Goal: Task Accomplishment & Management: Complete application form

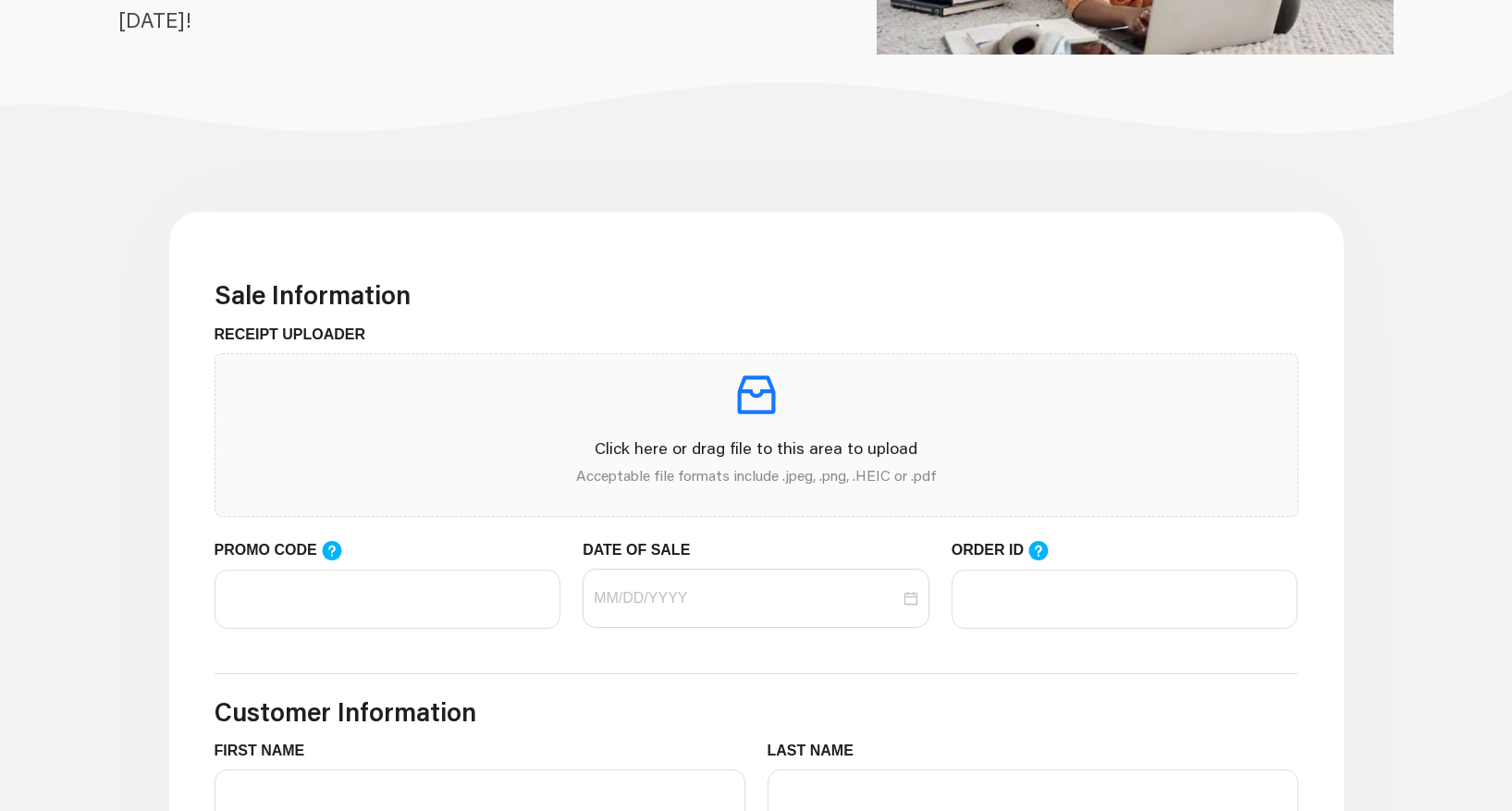
scroll to position [331, 0]
click at [365, 580] on input "PROMO CODE" at bounding box center [387, 598] width 347 height 59
paste input "LIFEMART20"
click at [917, 604] on div at bounding box center [756, 597] width 324 height 22
type input "LIFEMART20"
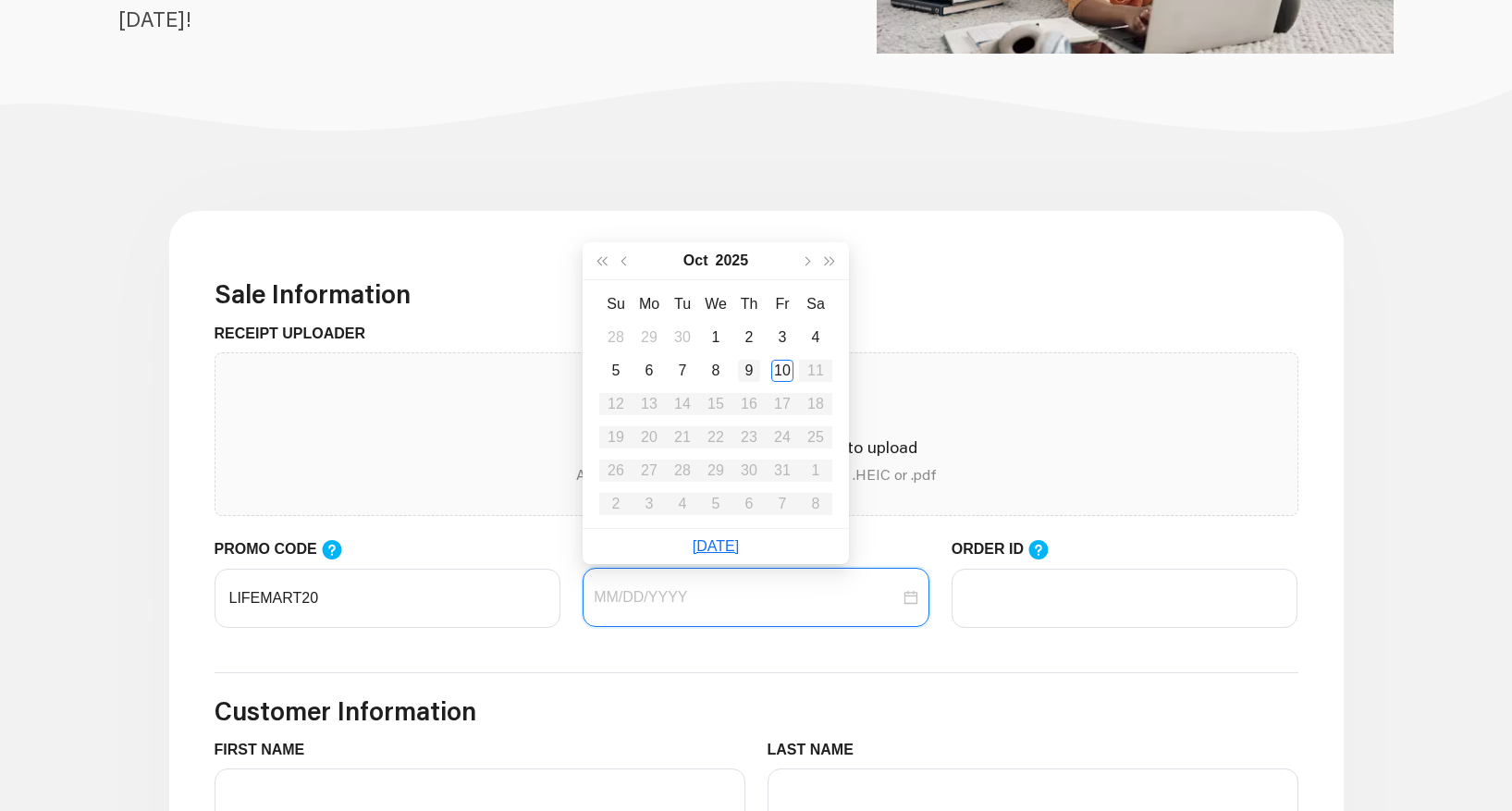
type input "[DATE]"
click at [751, 370] on div "9" at bounding box center [749, 370] width 22 height 22
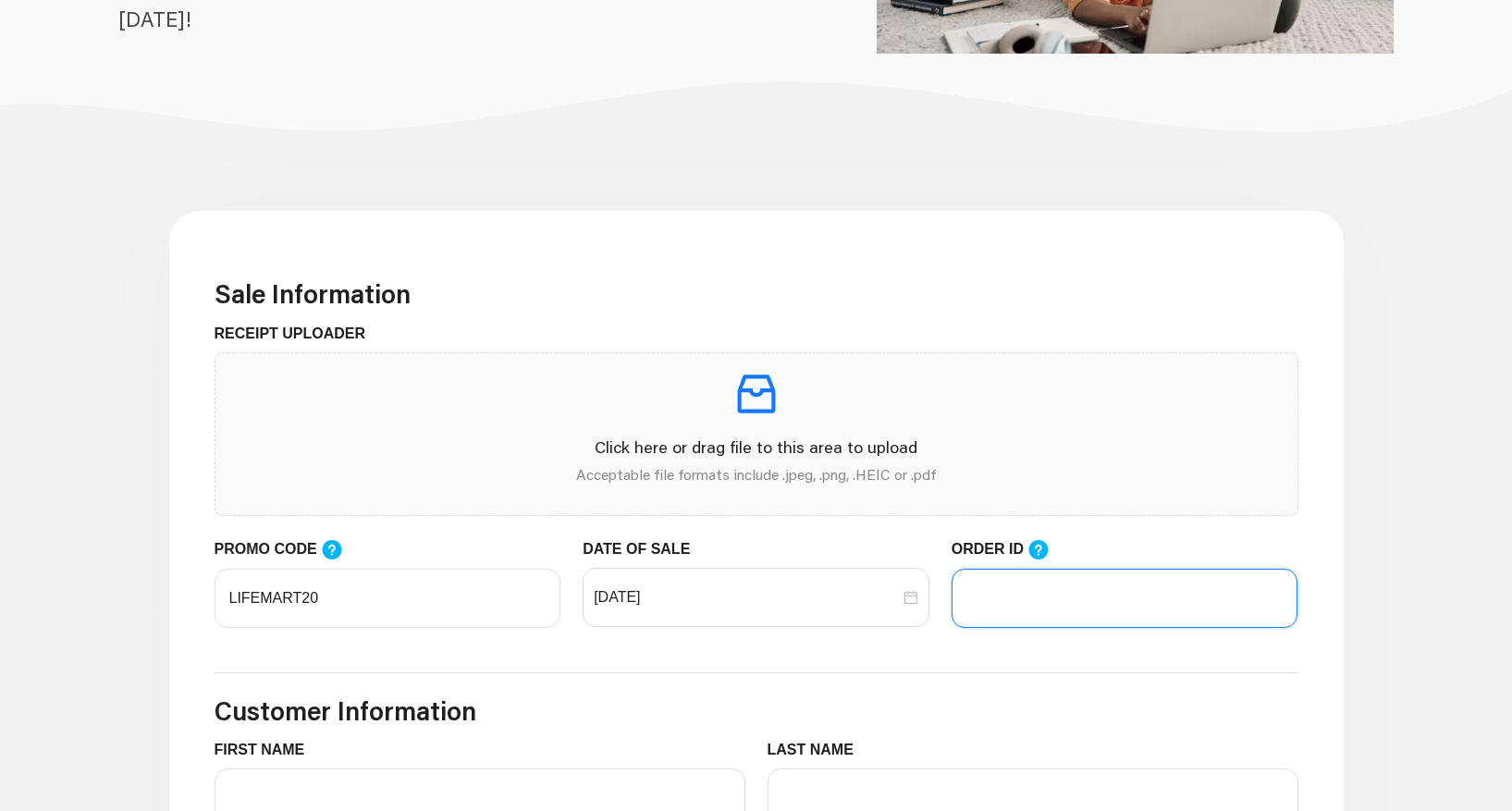
click at [1010, 604] on input "ORDER ID" at bounding box center [1125, 598] width 347 height 59
paste input "179-708-513-95"
click at [997, 603] on input "179-708-513-95" at bounding box center [1125, 598] width 347 height 59
click at [1024, 599] on input "179708-513-95" at bounding box center [1125, 598] width 347 height 59
click at [1048, 600] on input "179708513-95" at bounding box center [1125, 598] width 347 height 59
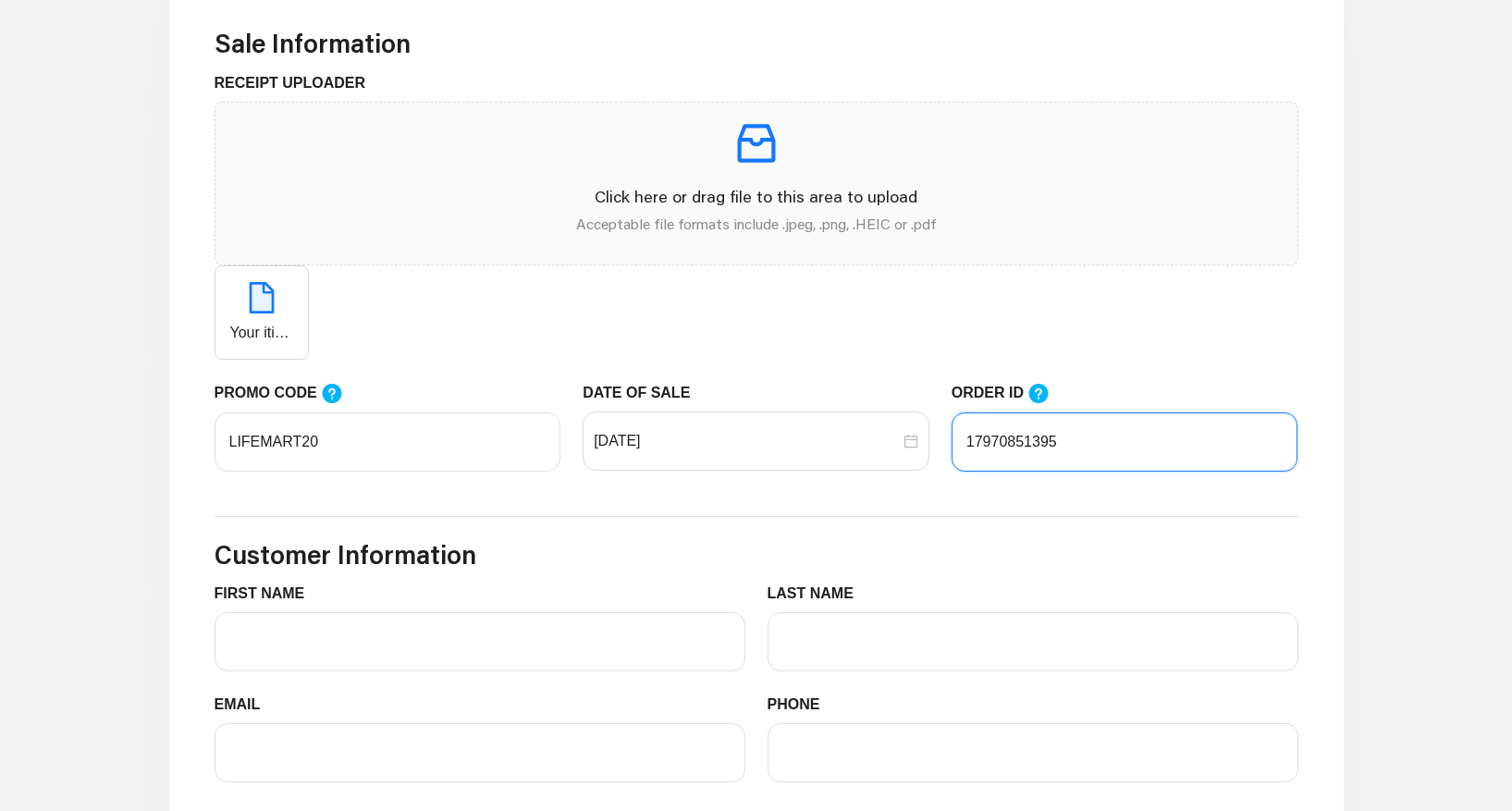
scroll to position [586, 0]
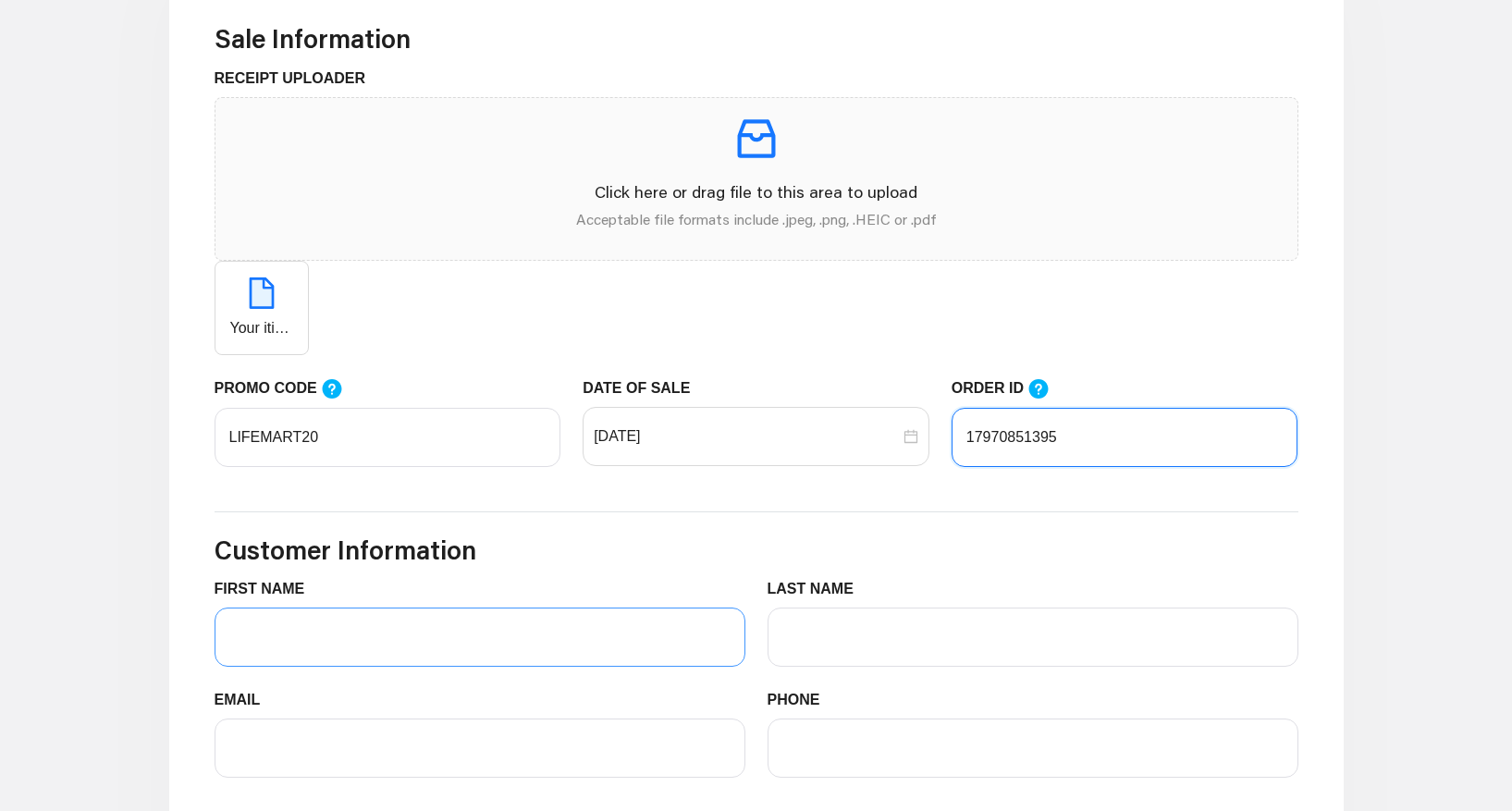
type input "17970851395"
type input "[PERSON_NAME]"
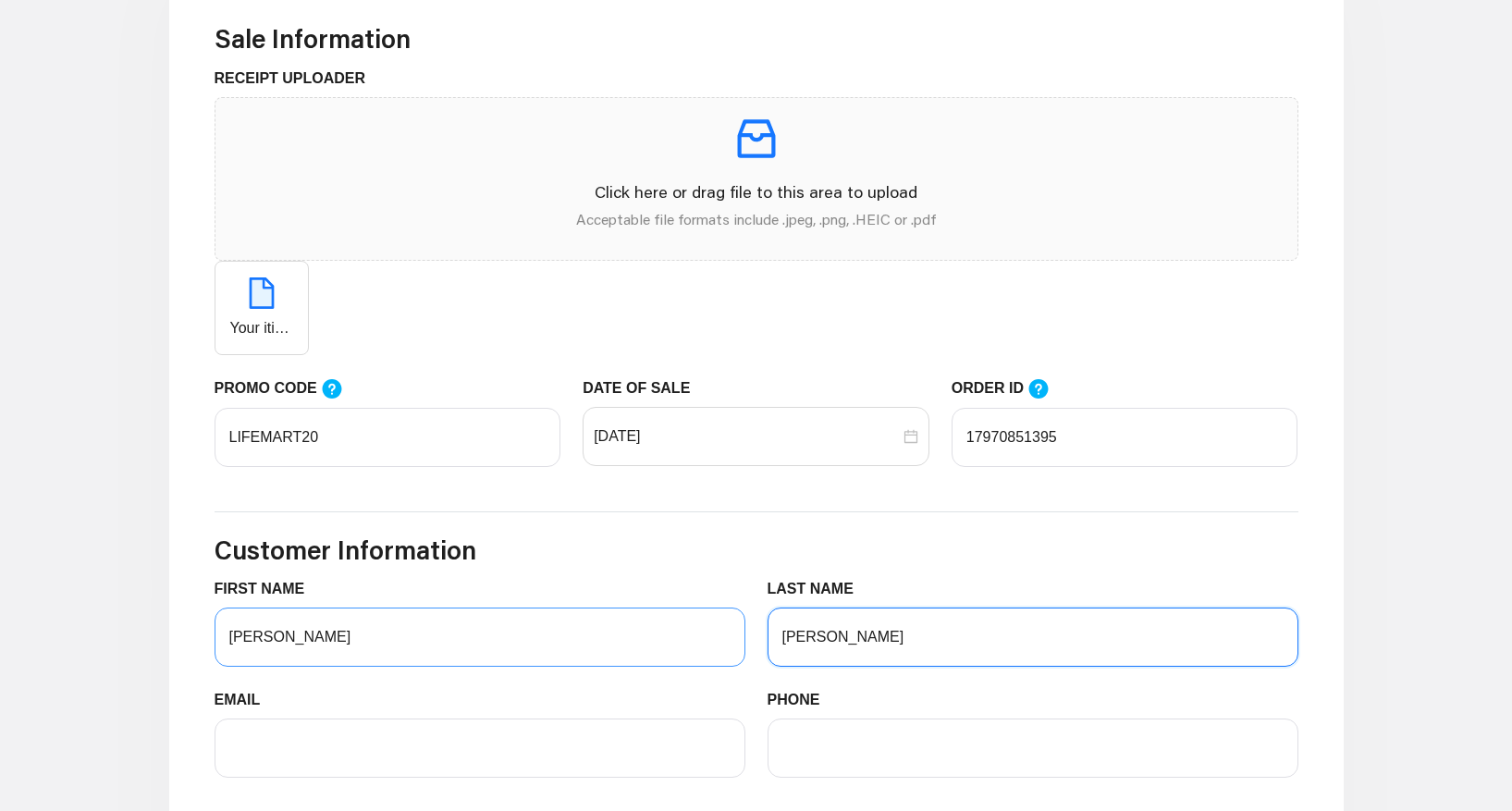
type input "[PERSON_NAME]"
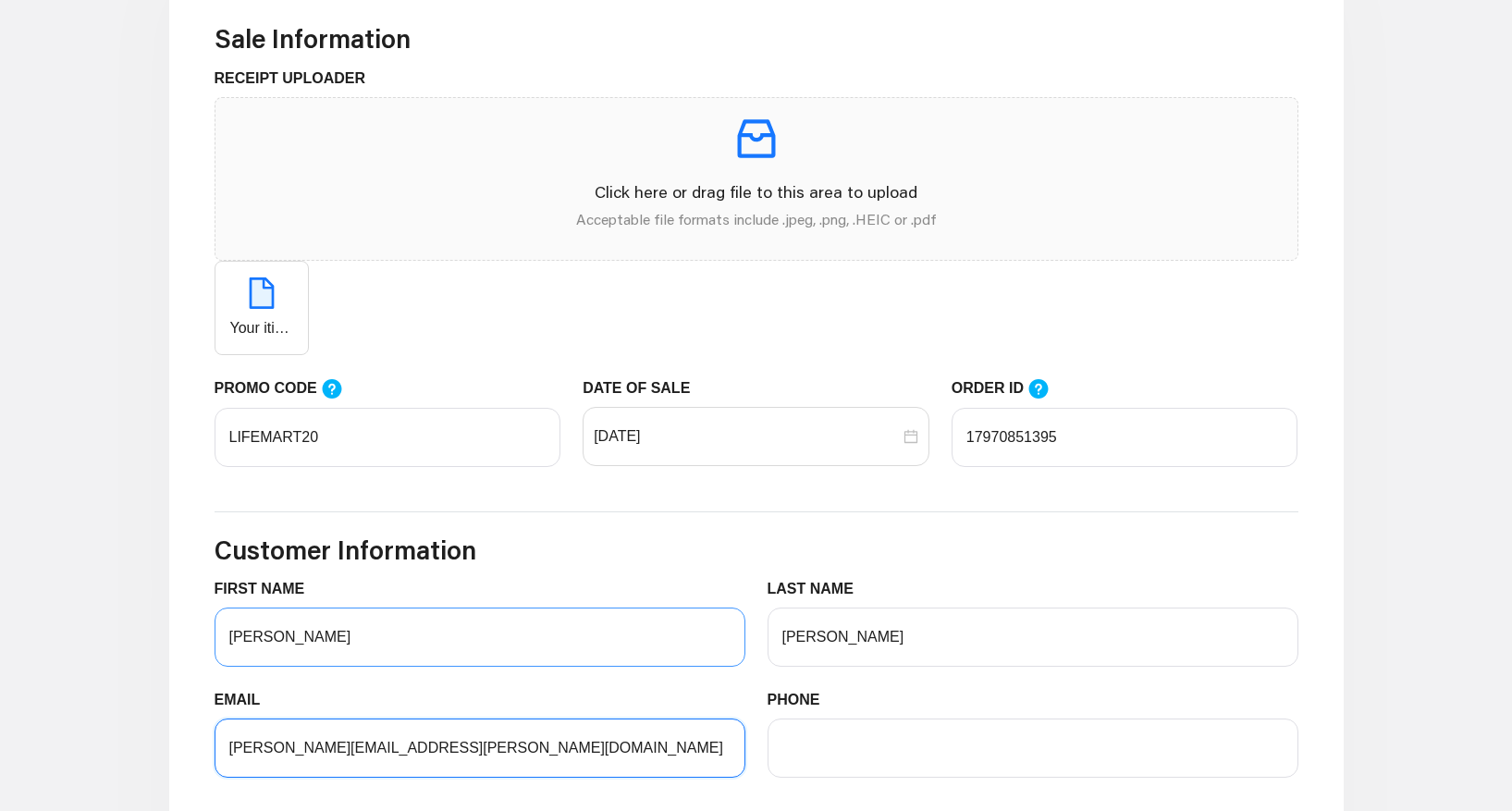
type input "[PERSON_NAME][EMAIL_ADDRESS][PERSON_NAME][DOMAIN_NAME]"
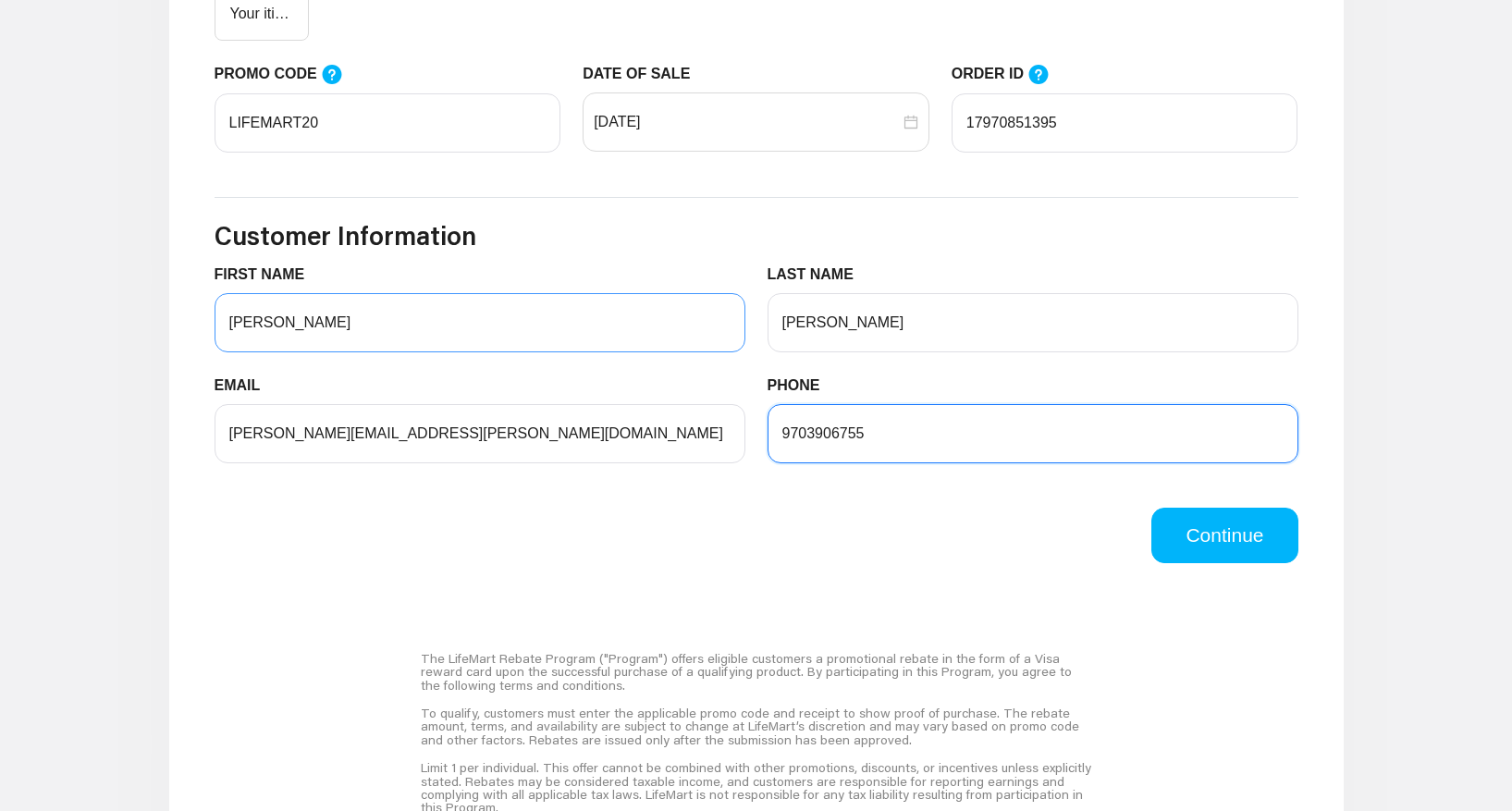
scroll to position [905, 0]
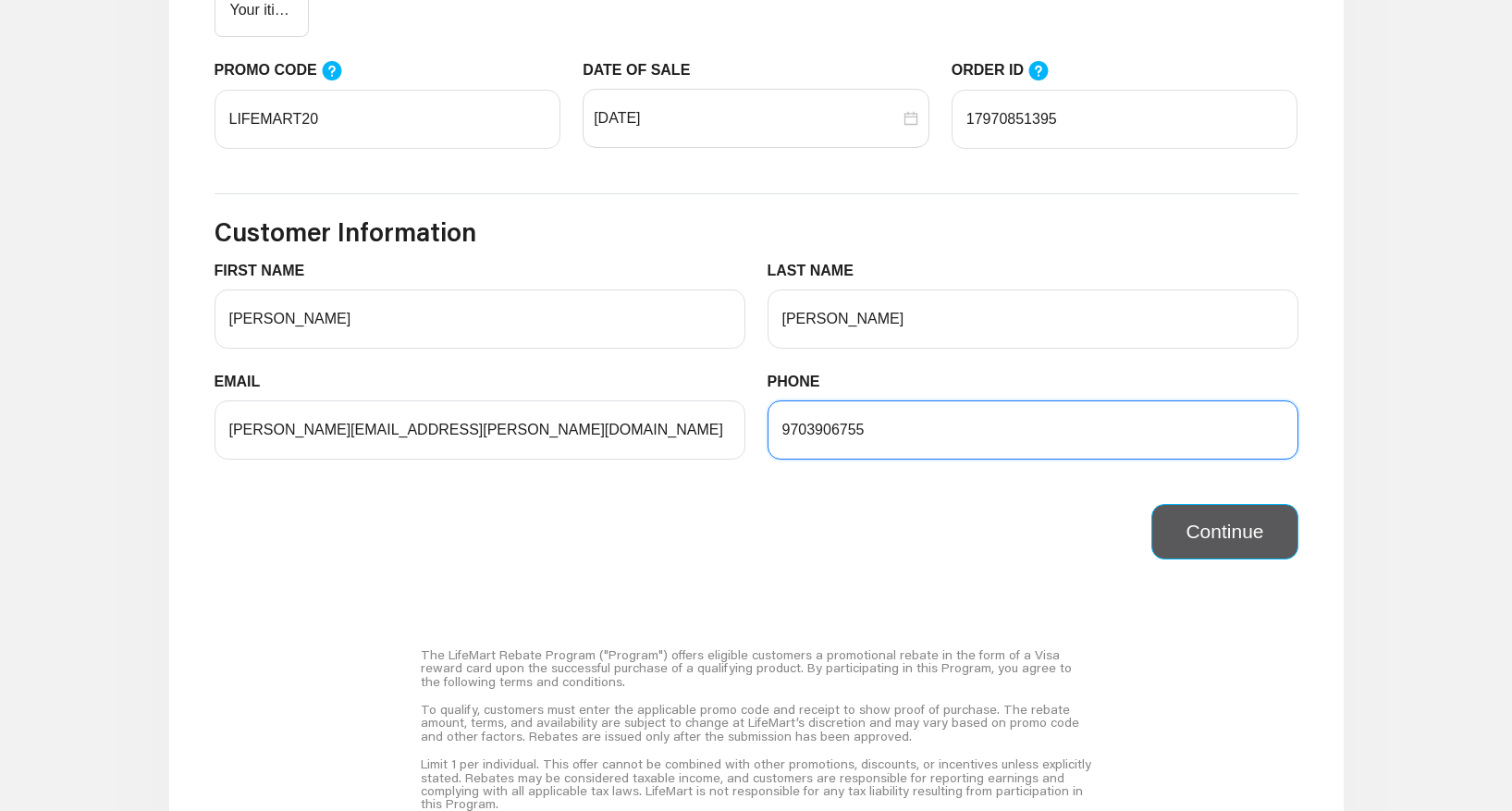
type input "9703906755"
click at [1215, 537] on button "Continue" at bounding box center [1223, 531] width 146 height 55
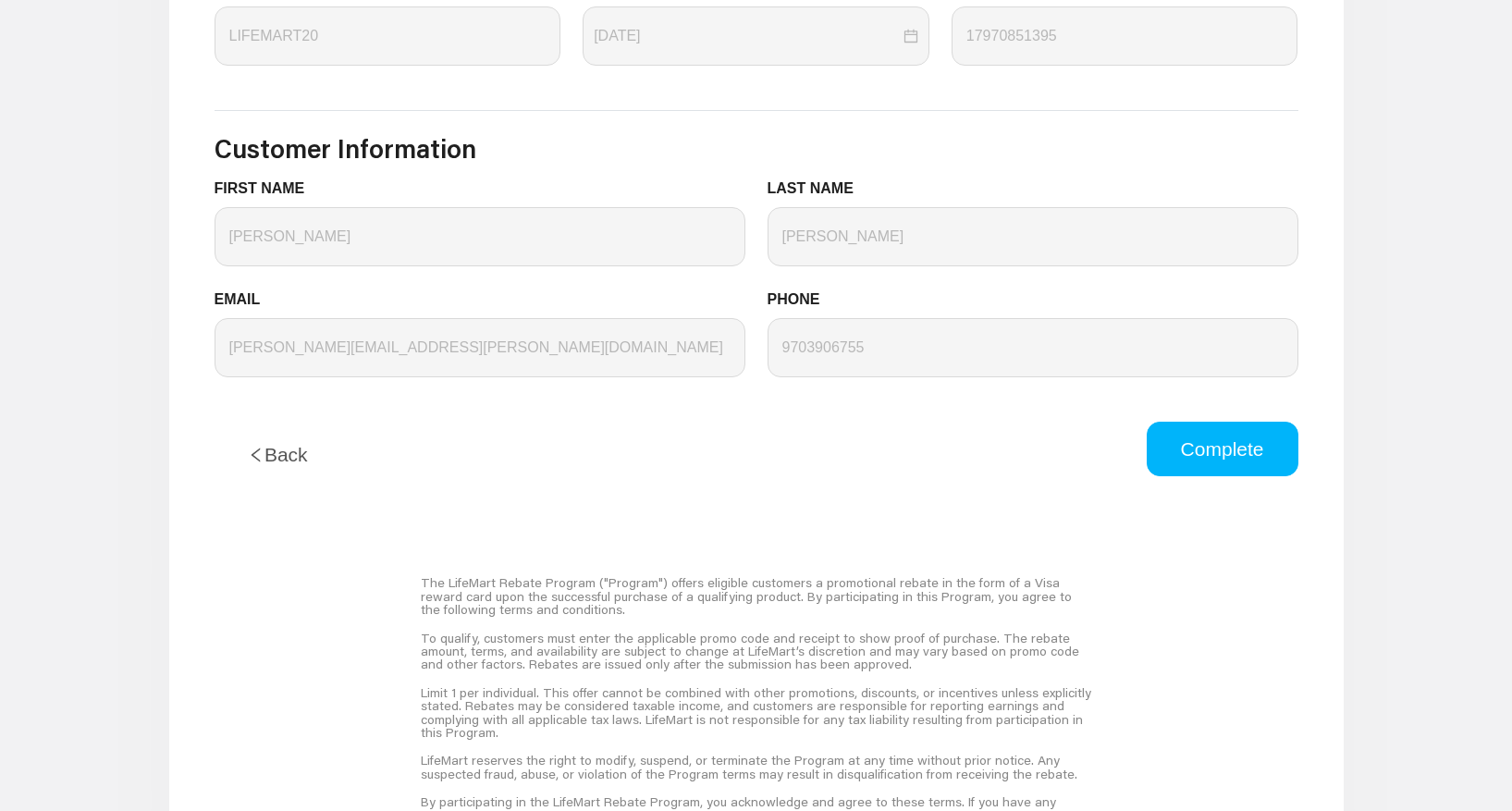
scroll to position [847, 0]
click at [1225, 447] on button "Complete" at bounding box center [1222, 447] width 152 height 55
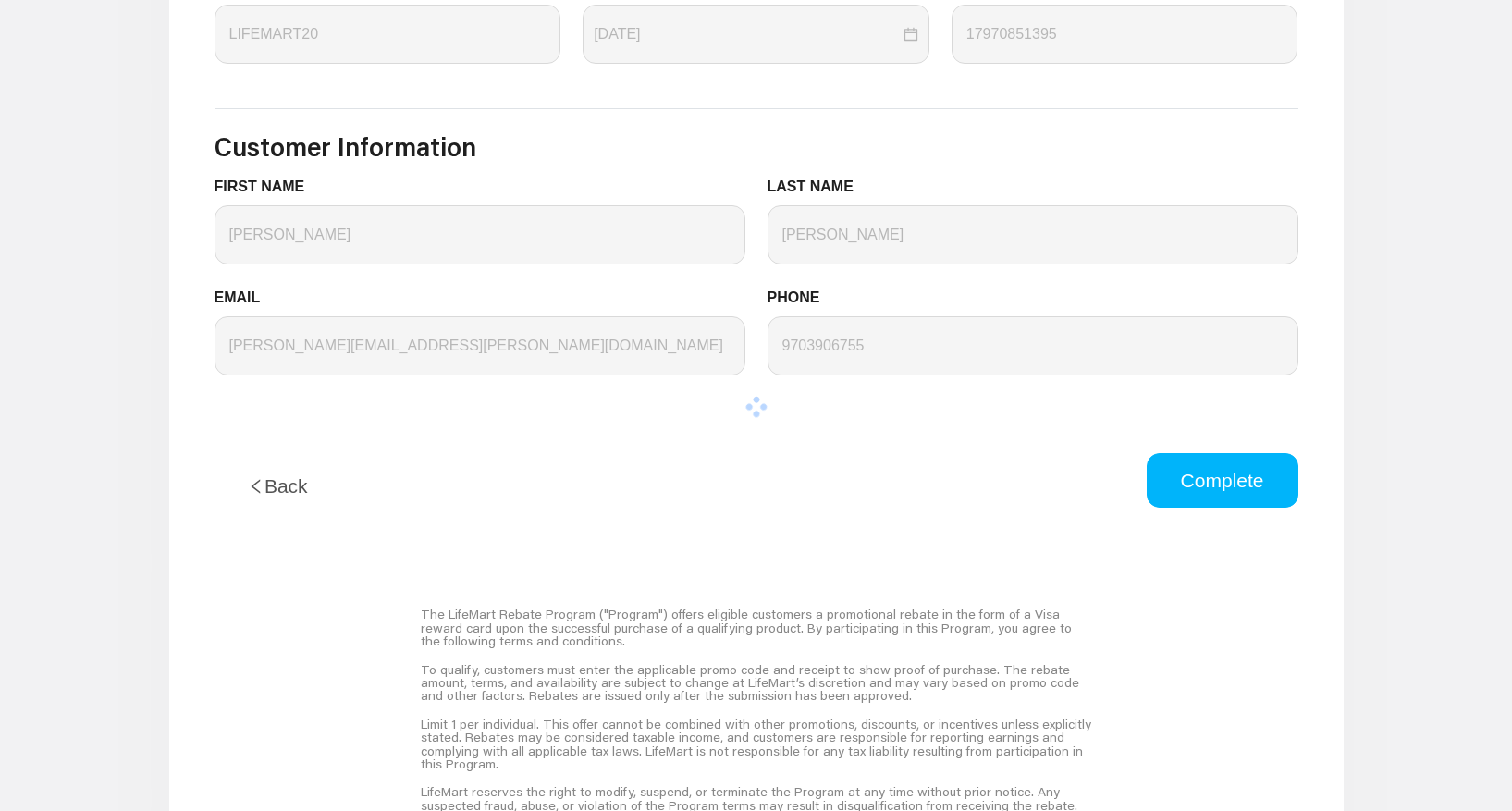
scroll to position [0, 0]
